Goal: Obtain resource: Download file/media

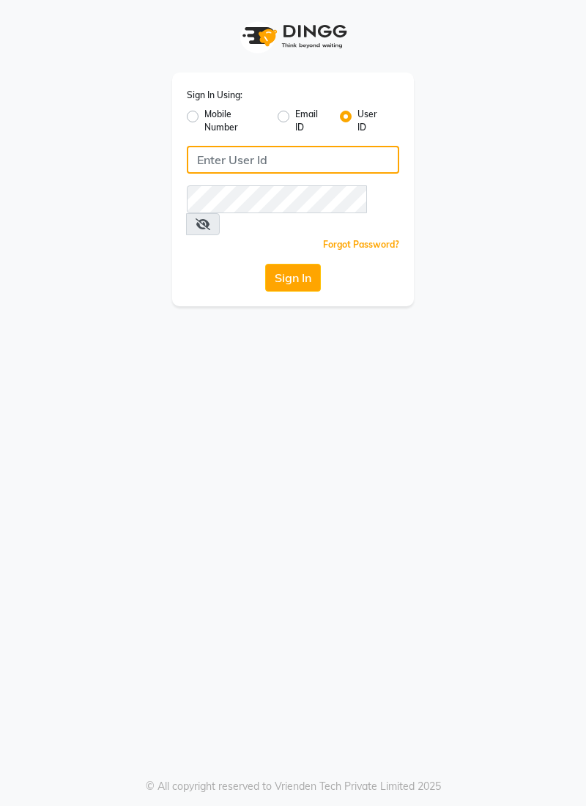
click at [344, 164] on input "Username" at bounding box center [293, 160] width 212 height 28
type input "Skinsmiths@123"
click at [265, 264] on button "Sign In" at bounding box center [293, 278] width 56 height 28
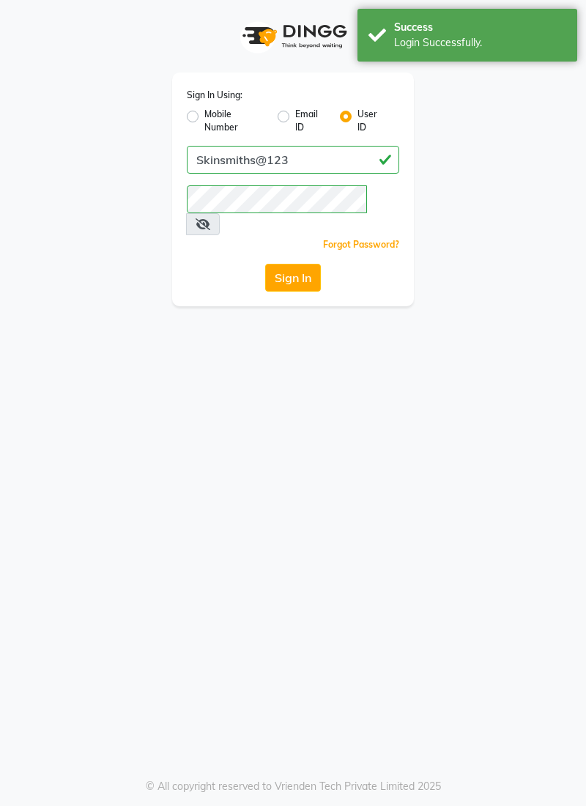
click at [574, 74] on app-login "Sign In Using: Mobile Number Email ID User ID Skinsmiths@123 Remember me Forgot…" at bounding box center [293, 153] width 586 height 306
click at [574, 56] on div "Success Login Successfully." at bounding box center [468, 35] width 220 height 53
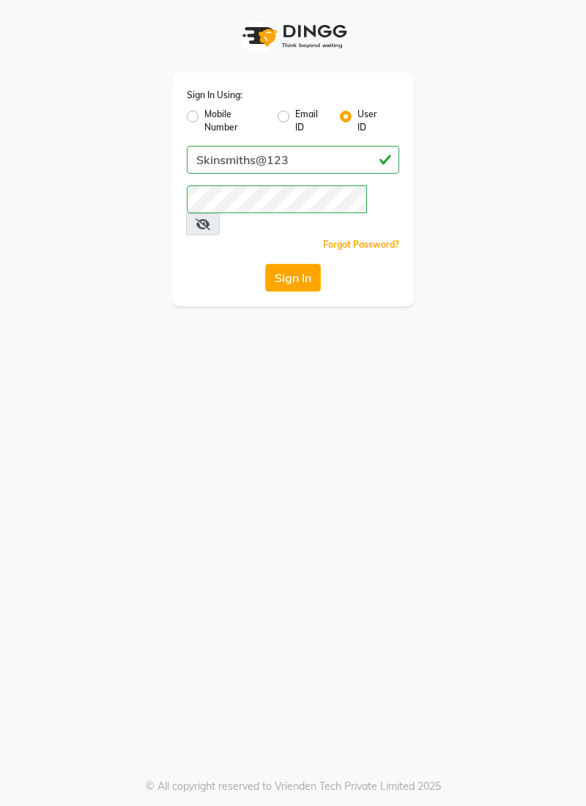
click at [304, 264] on button "Sign In" at bounding box center [293, 278] width 56 height 28
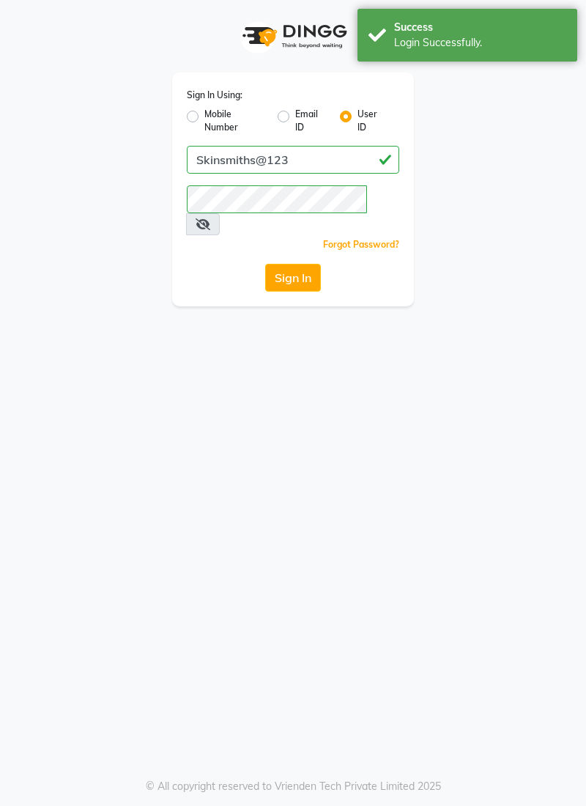
click at [291, 264] on button "Sign In" at bounding box center [293, 278] width 56 height 28
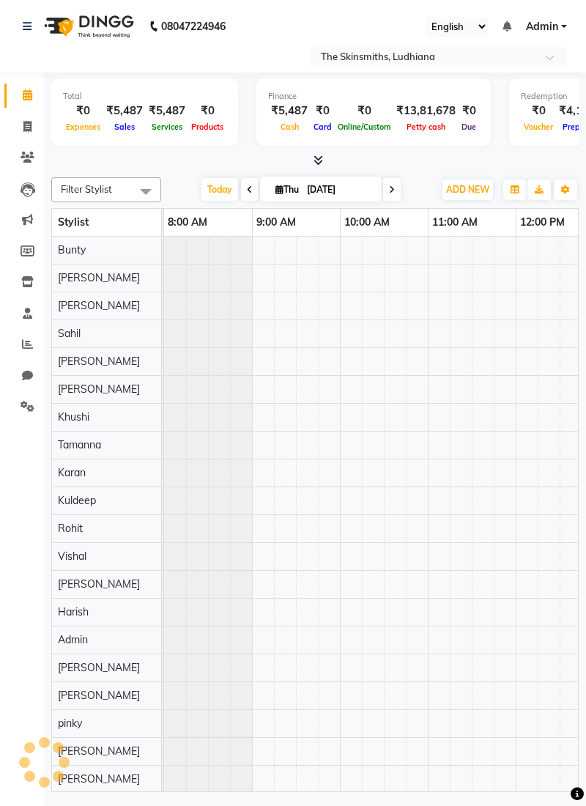
scroll to position [0, 728]
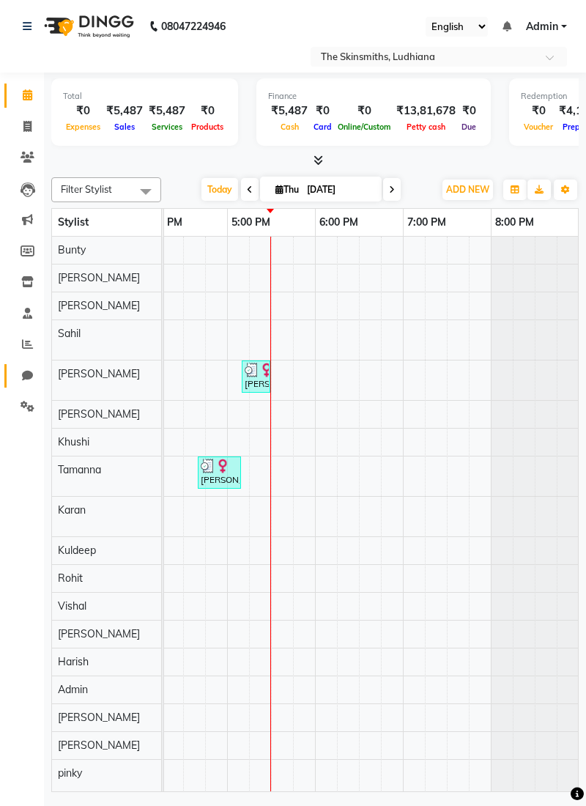
click at [35, 366] on link "Chat" at bounding box center [21, 376] width 35 height 24
select select "100"
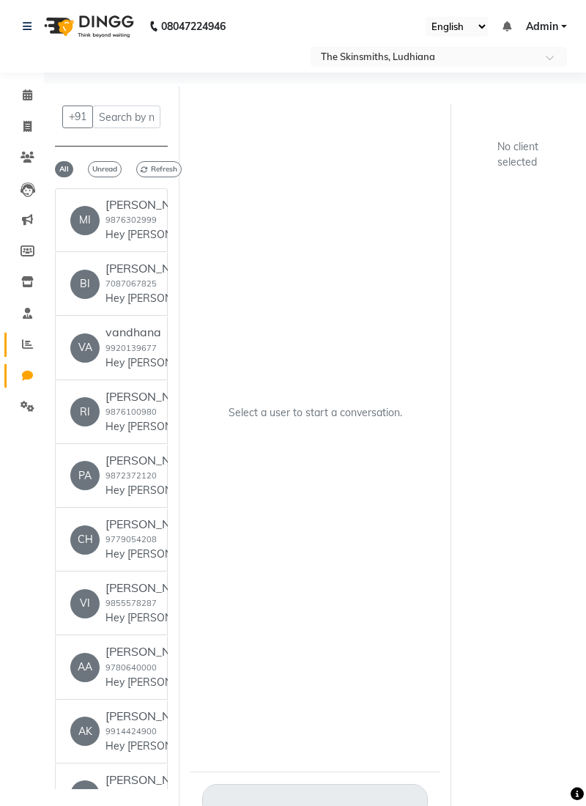
click at [35, 342] on span at bounding box center [28, 344] width 26 height 17
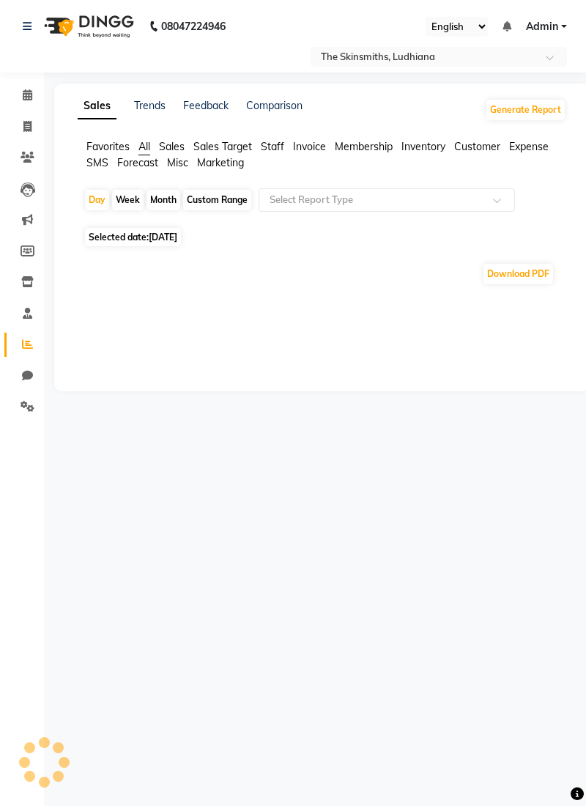
click at [167, 141] on span "Sales" at bounding box center [172, 146] width 26 height 13
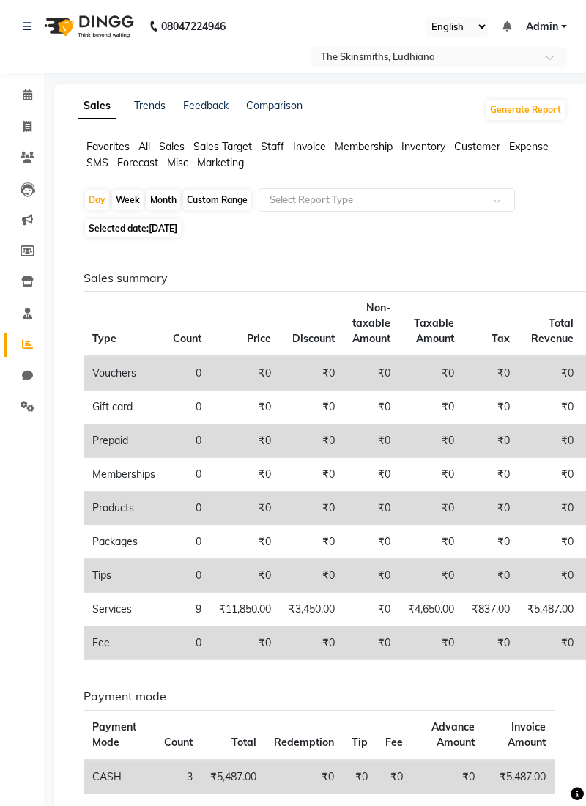
click at [312, 144] on span "Invoice" at bounding box center [309, 146] width 33 height 13
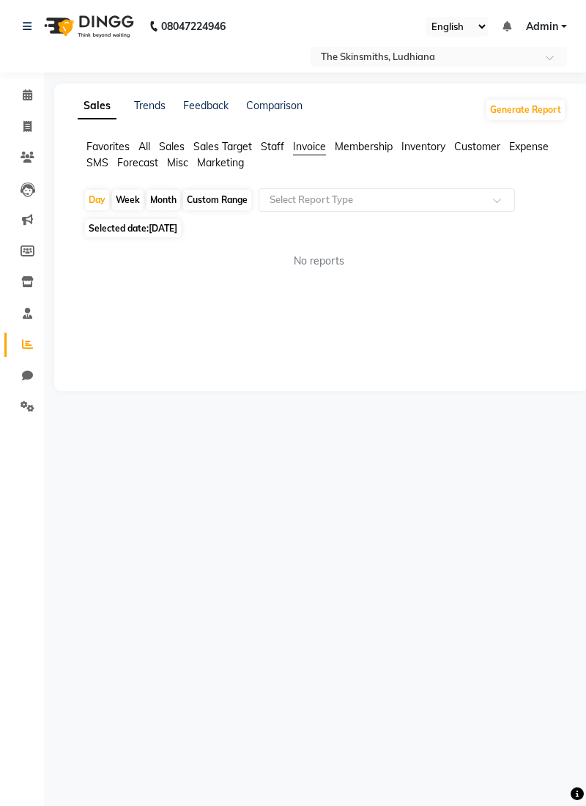
click at [223, 193] on div "Custom Range" at bounding box center [217, 200] width 68 height 21
select select "9"
select select "2025"
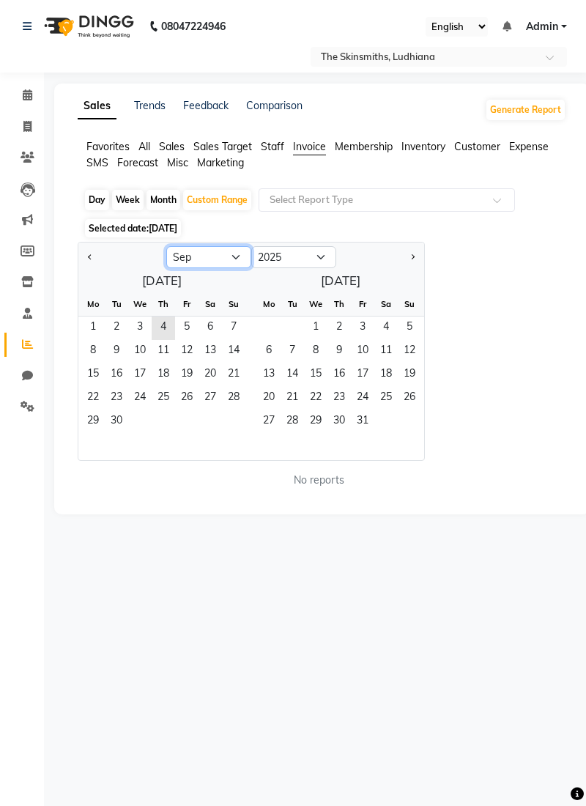
click at [245, 257] on select "Jan Feb Mar Apr May Jun [DATE] Aug Sep Oct Nov Dec" at bounding box center [208, 257] width 85 height 22
select select "8"
click at [166, 246] on select "Jan Feb Mar Apr May Jun [DATE] Aug Sep Oct Nov Dec" at bounding box center [208, 257] width 85 height 22
click at [193, 324] on span "1" at bounding box center [186, 328] width 23 height 23
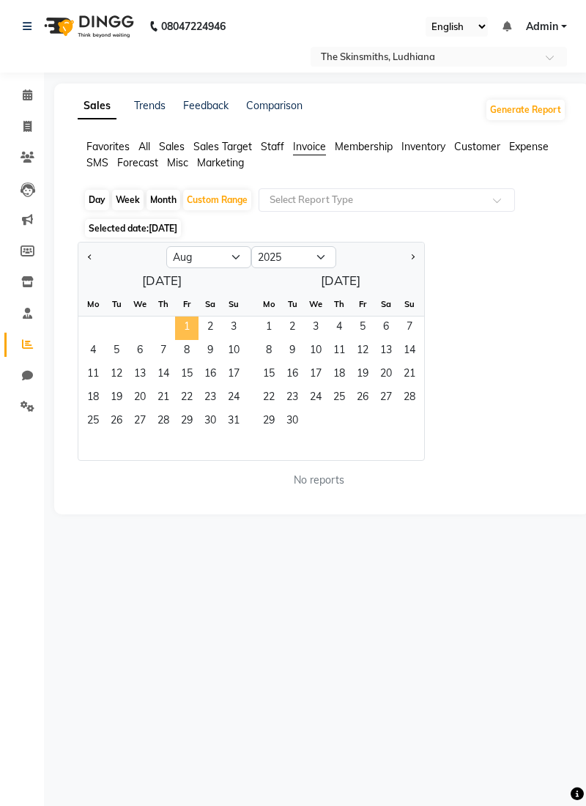
click at [168, 352] on span "7" at bounding box center [163, 351] width 23 height 23
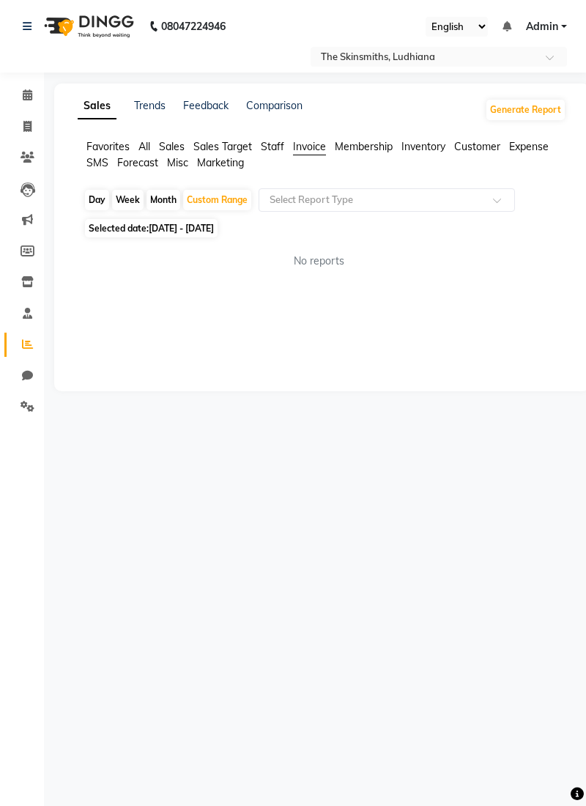
click at [359, 199] on input "text" at bounding box center [372, 200] width 211 height 15
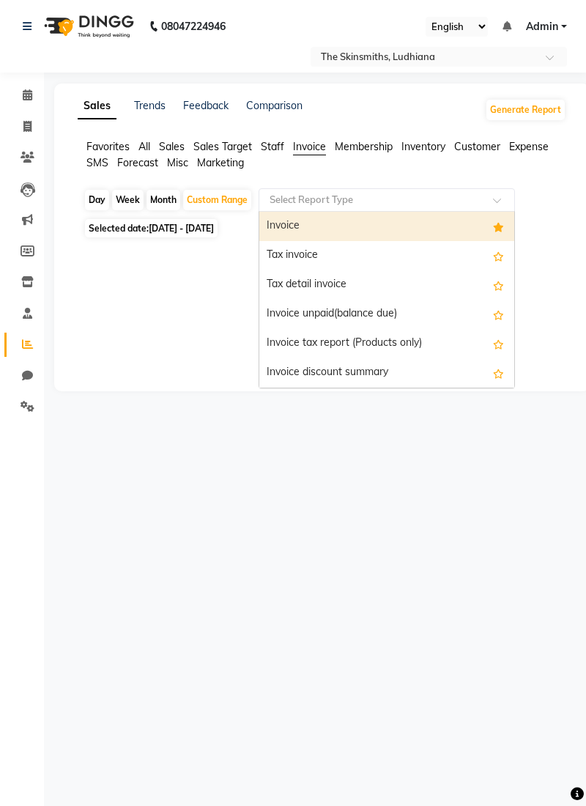
click at [302, 259] on div "Tax invoice" at bounding box center [386, 255] width 255 height 29
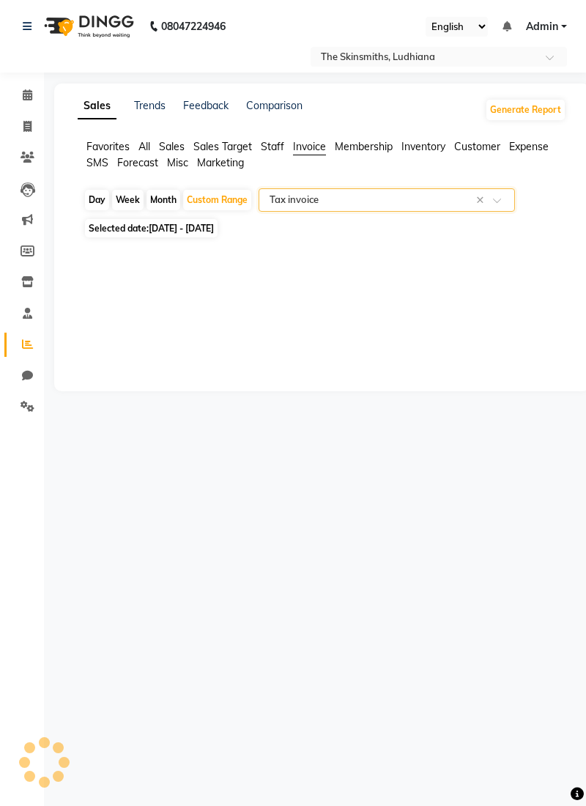
select select "full_report"
select select "csv"
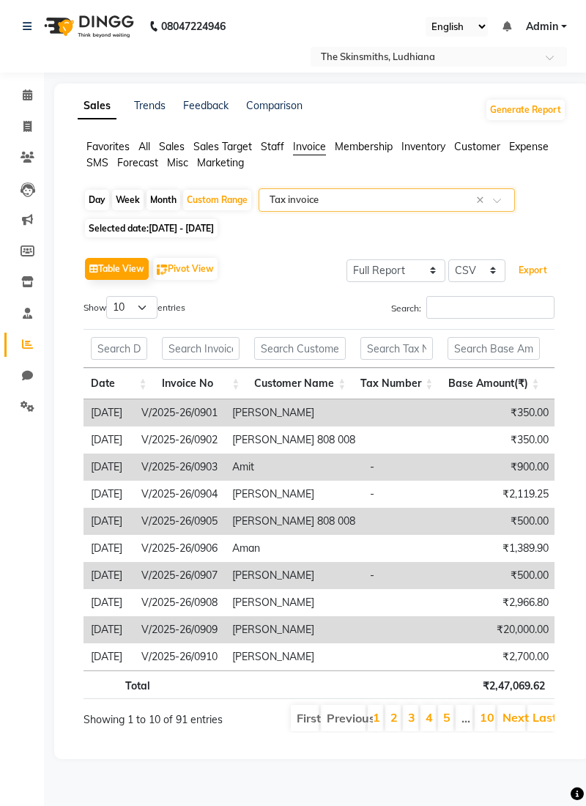
click at [540, 271] on button "Export" at bounding box center [533, 270] width 40 height 25
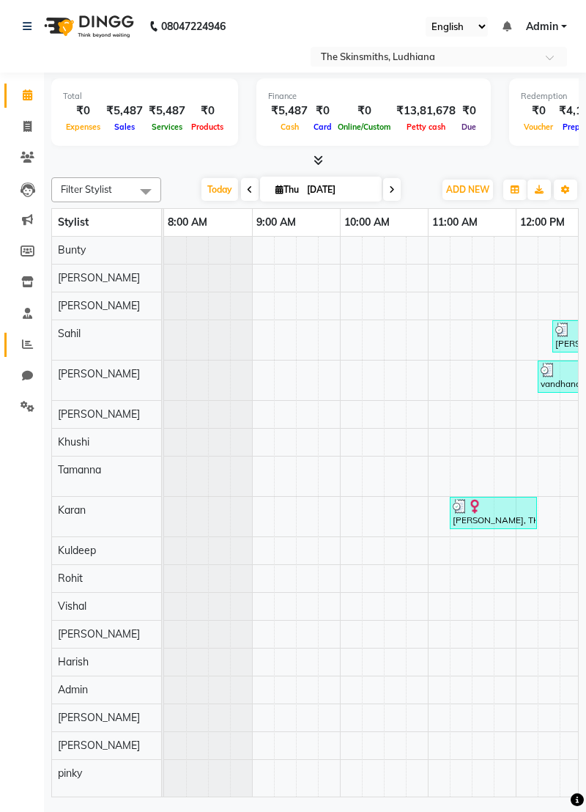
click at [35, 350] on span at bounding box center [28, 344] width 26 height 17
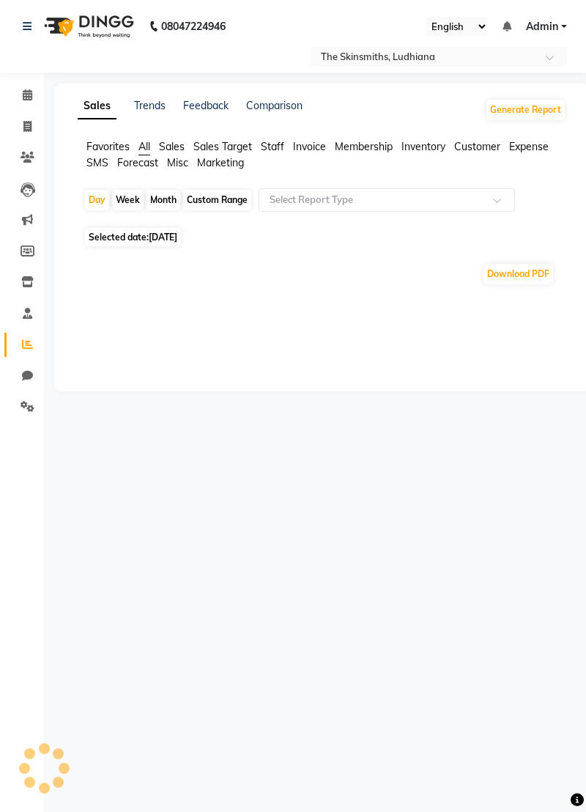
click at [320, 147] on span "Invoice" at bounding box center [309, 146] width 33 height 13
click at [229, 196] on div "Custom Range" at bounding box center [217, 200] width 68 height 21
select select "9"
select select "2025"
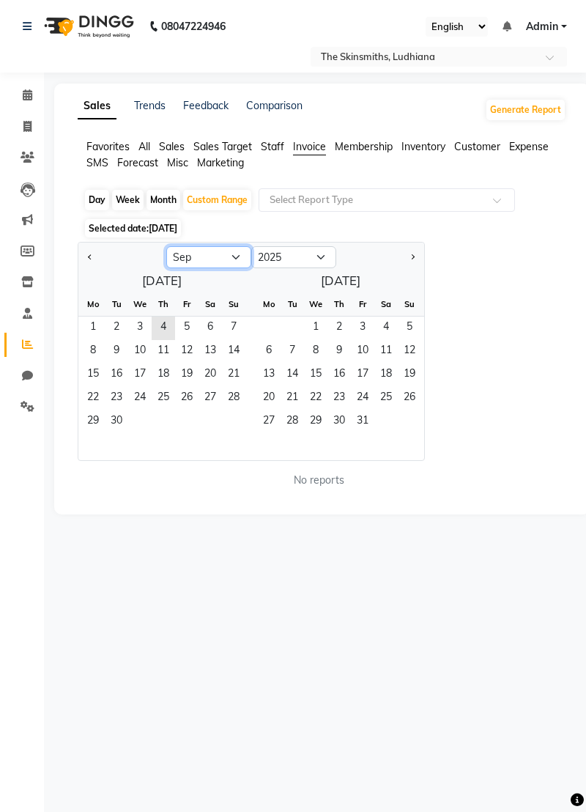
click at [218, 267] on select "Jan Feb Mar Apr May Jun [DATE] Aug Sep Oct Nov Dec" at bounding box center [208, 257] width 85 height 22
select select "8"
click at [166, 246] on select "Jan Feb Mar Apr May Jun [DATE] Aug Sep Oct Nov Dec" at bounding box center [208, 257] width 85 height 22
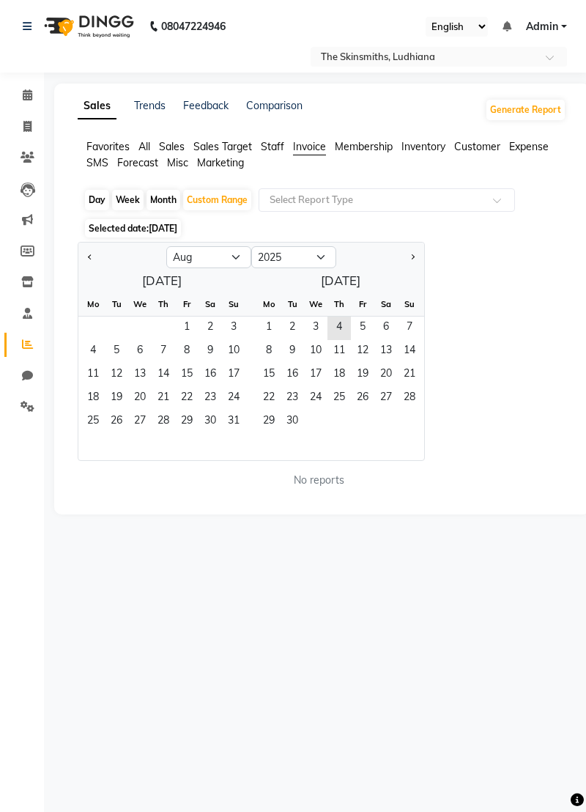
click at [199, 319] on span "2" at bounding box center [210, 328] width 23 height 23
click at [157, 347] on span "7" at bounding box center [163, 351] width 23 height 23
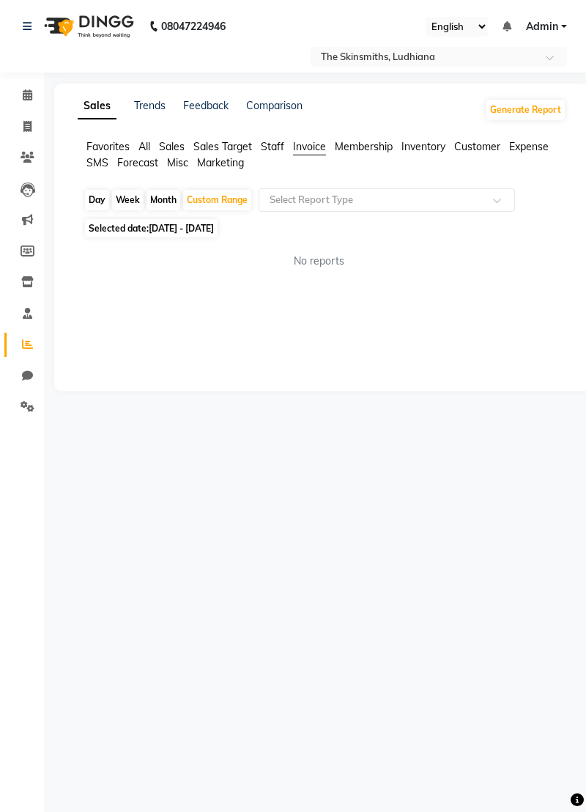
click at [214, 226] on span "02-08-2025 - 07-08-2025" at bounding box center [181, 228] width 65 height 11
select select "8"
select select "2025"
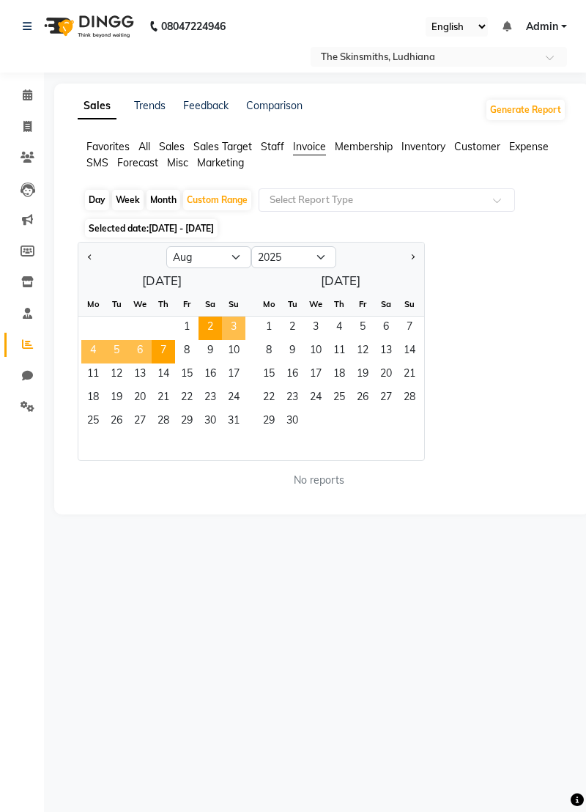
click at [189, 322] on span "1" at bounding box center [186, 328] width 23 height 23
click at [165, 352] on span "7" at bounding box center [163, 351] width 23 height 23
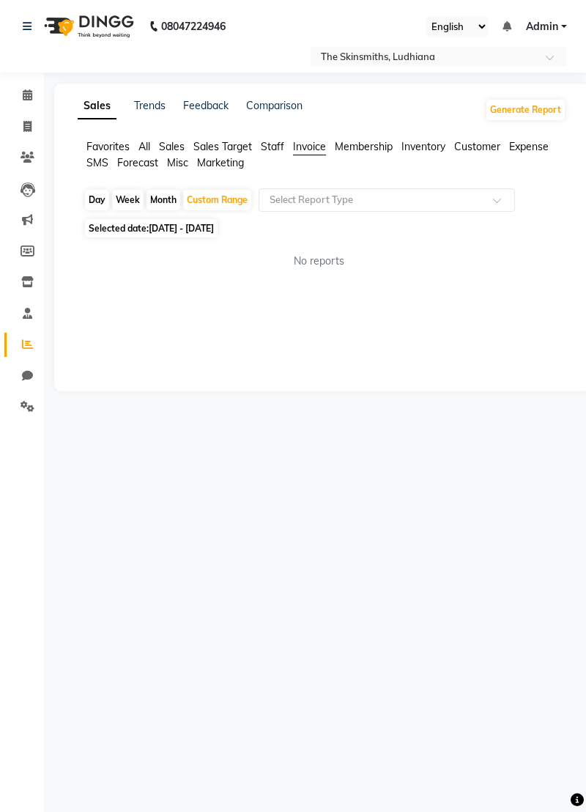
click at [374, 193] on input "text" at bounding box center [372, 200] width 211 height 15
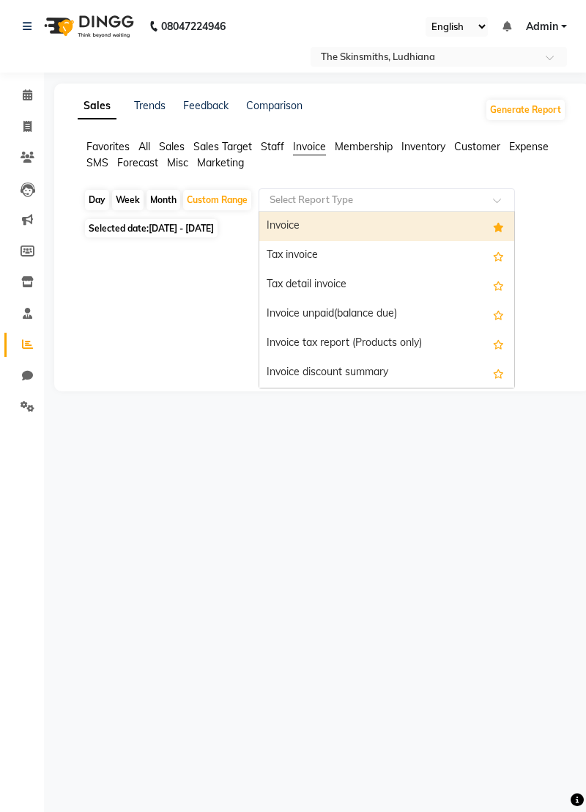
click at [386, 276] on div "Tax detail invoice" at bounding box center [386, 284] width 255 height 29
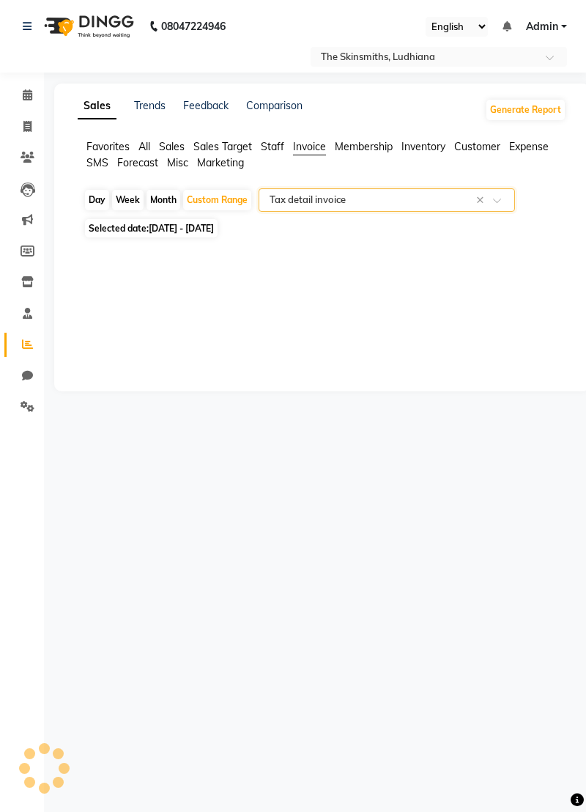
select select "full_report"
select select "csv"
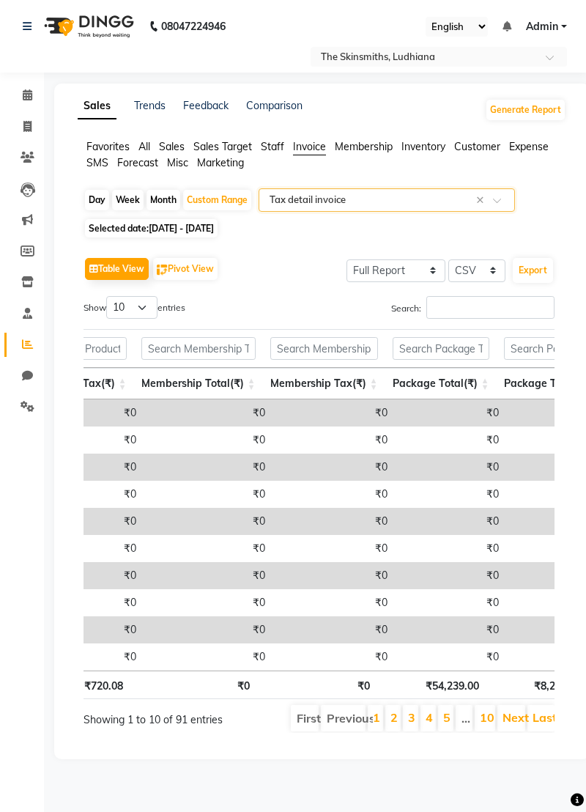
click at [560, 214] on div "Day Week Month Custom Range Select Report Type × Tax detail invoice ×" at bounding box center [322, 201] width 477 height 26
click at [532, 273] on button "Export" at bounding box center [533, 270] width 40 height 25
click at [541, 280] on button "Export" at bounding box center [533, 270] width 40 height 25
